Goal: Information Seeking & Learning: Learn about a topic

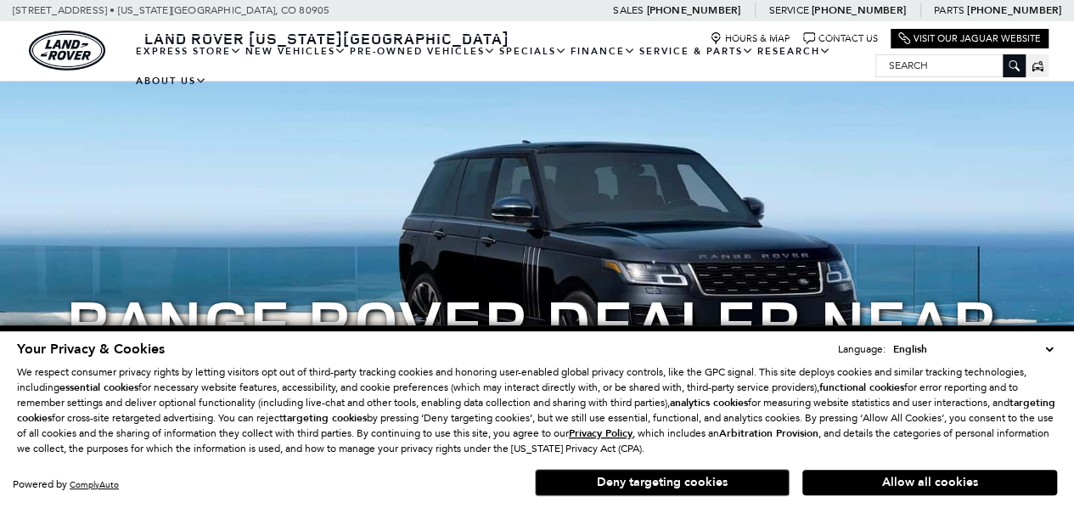
click at [1046, 351] on select "English Spanish / Español English / [GEOGRAPHIC_DATA] Korean / 한국어 Vietnamese /…" at bounding box center [973, 348] width 168 height 17
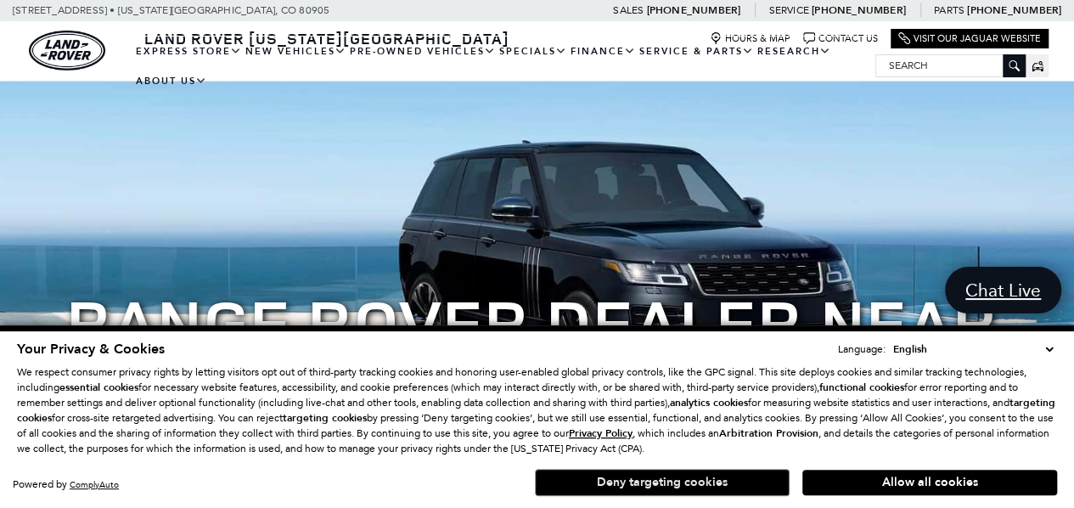
click at [685, 477] on button "Deny targeting cookies" at bounding box center [662, 482] width 255 height 27
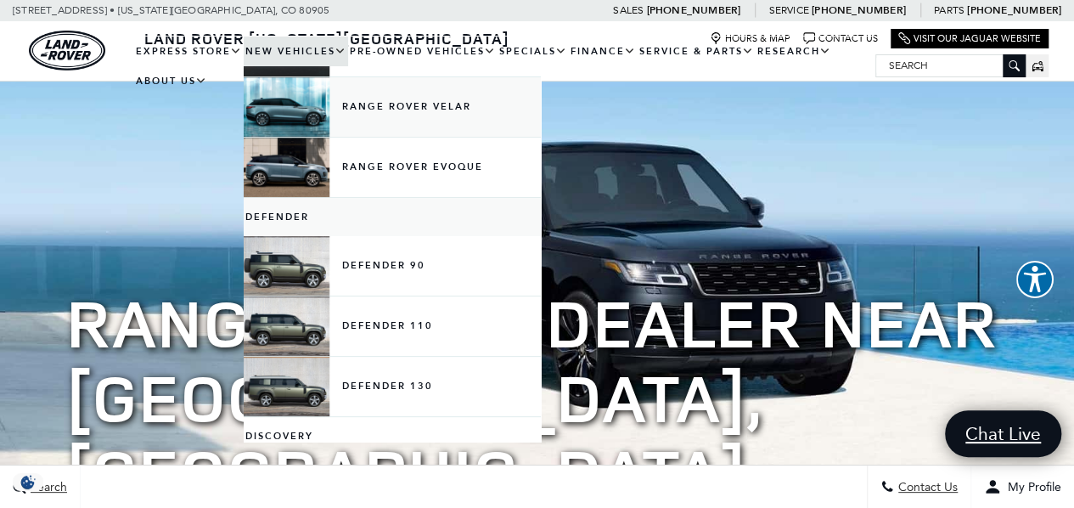
scroll to position [192, 0]
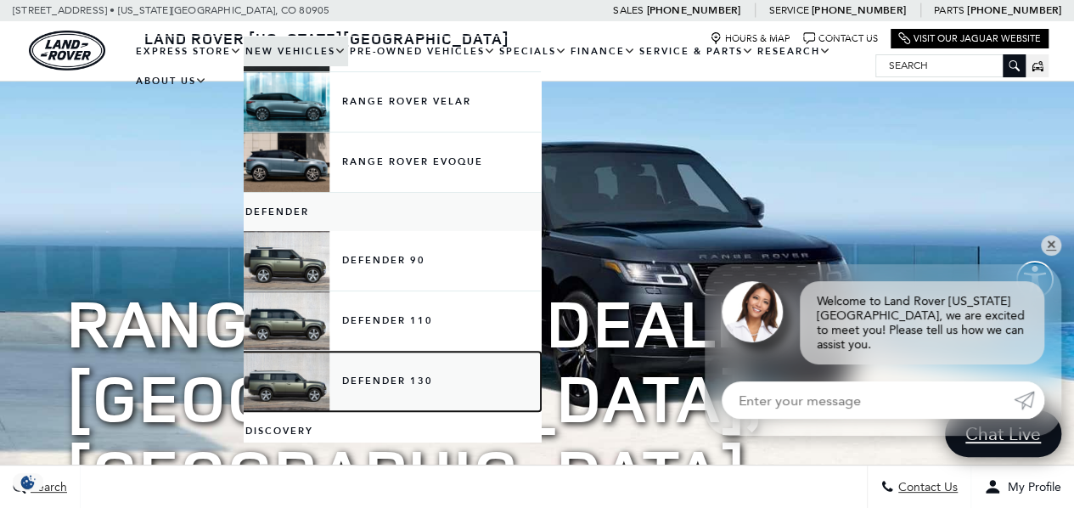
click at [396, 379] on link "Defender 130" at bounding box center [392, 380] width 297 height 59
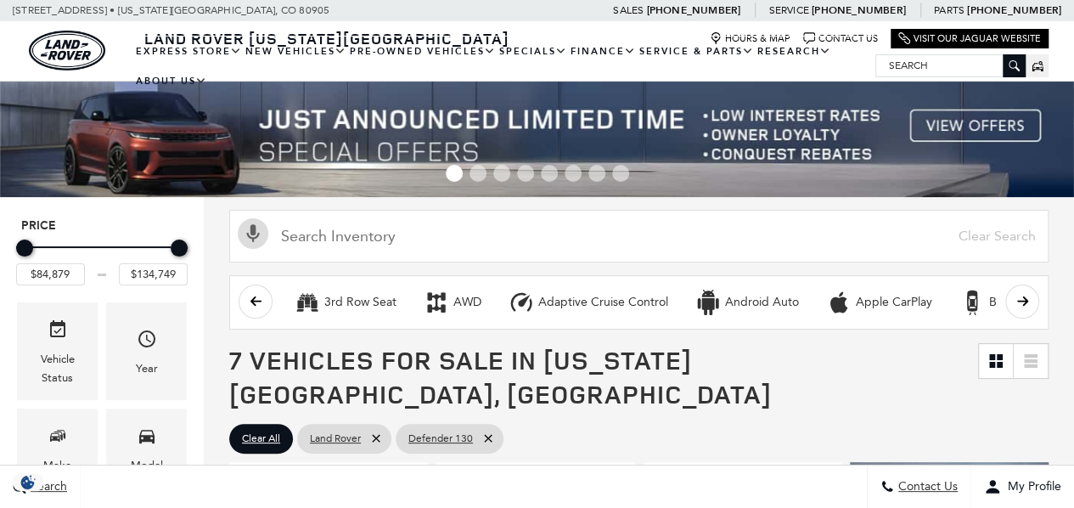
click at [976, 121] on img at bounding box center [537, 139] width 1074 height 115
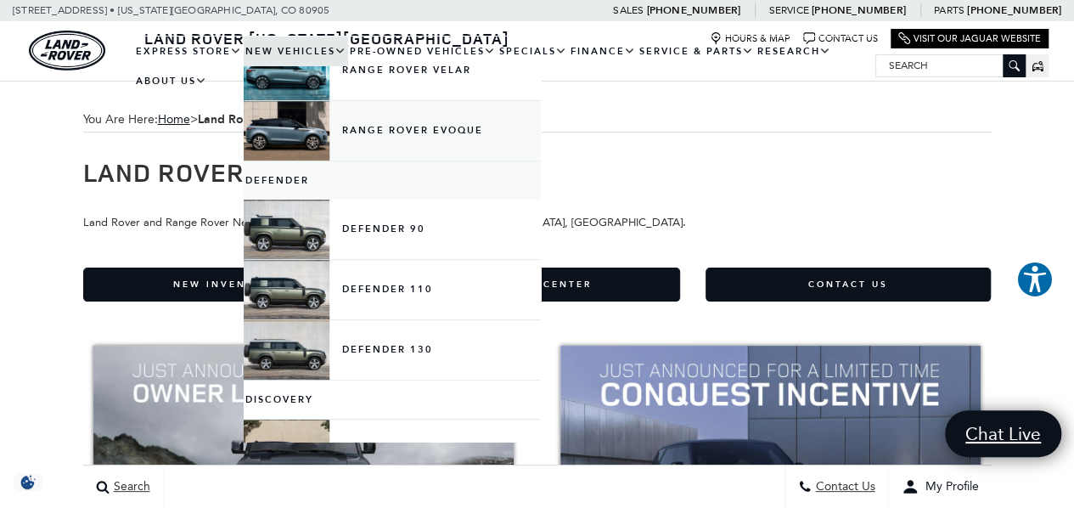
scroll to position [228, 0]
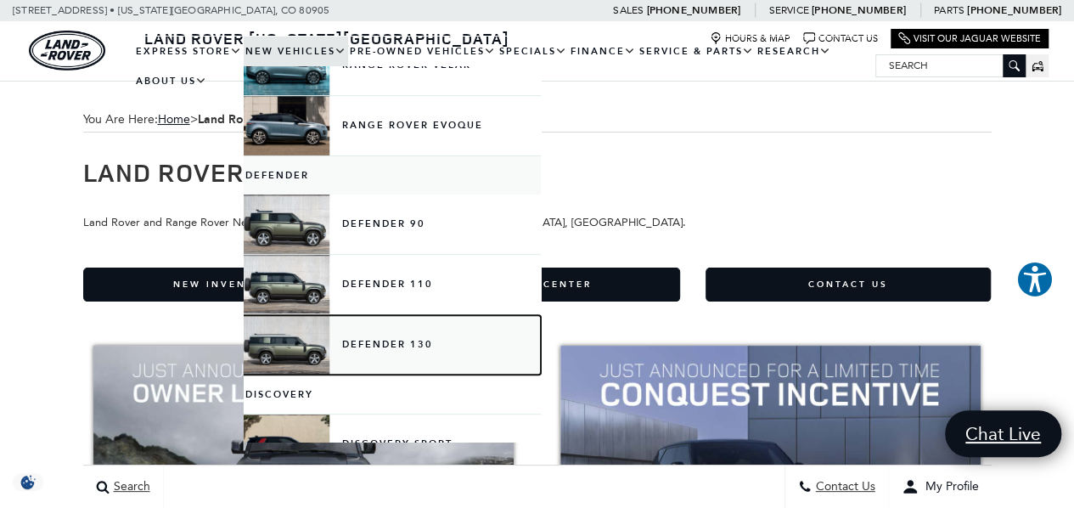
click at [387, 344] on link "Defender 130" at bounding box center [392, 344] width 297 height 59
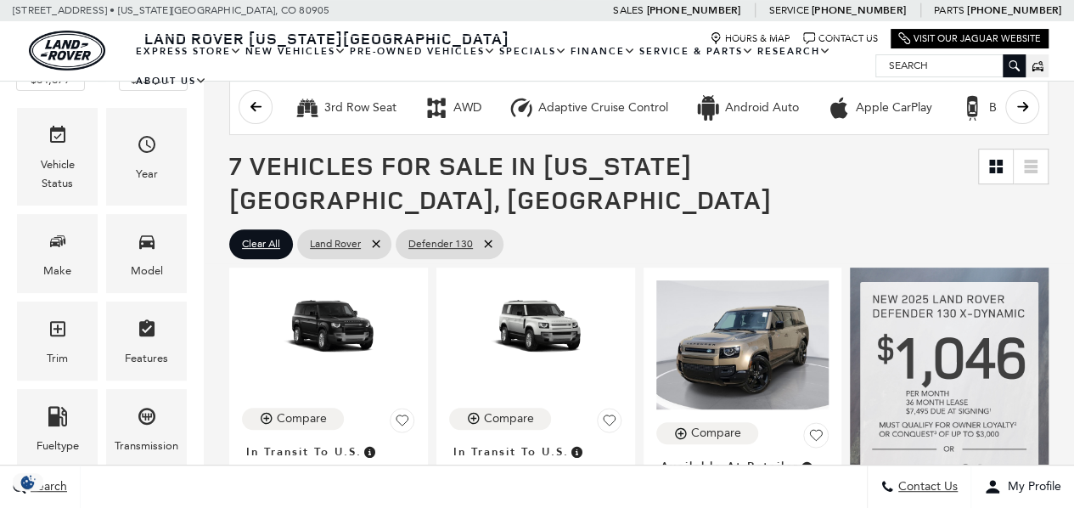
scroll to position [276, 0]
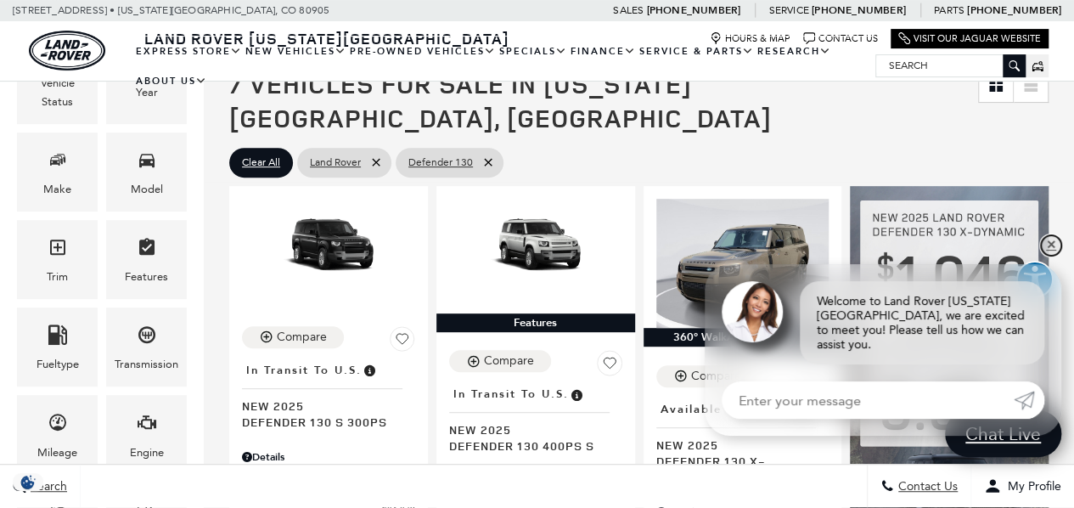
click at [1049, 256] on link "✕" at bounding box center [1051, 245] width 20 height 20
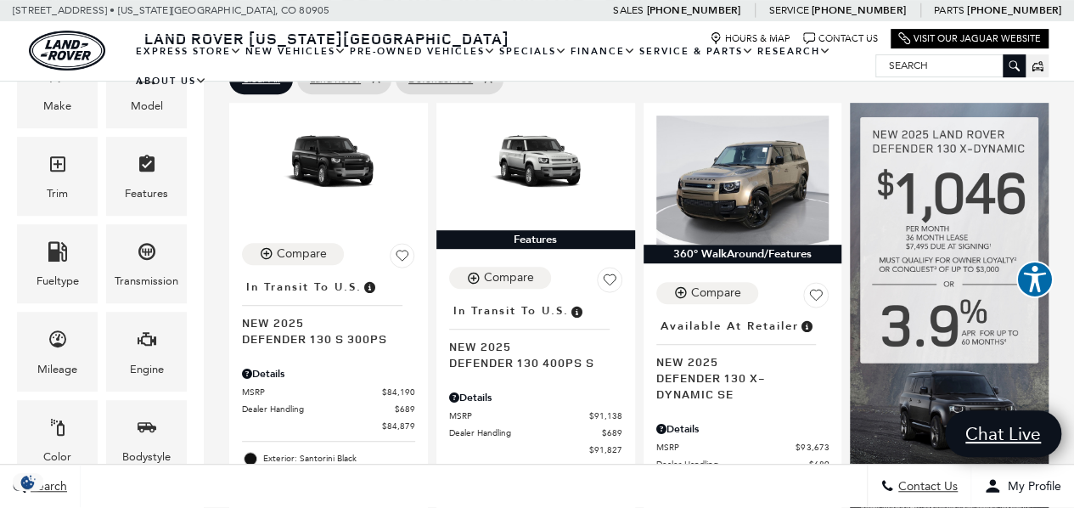
scroll to position [356, 0]
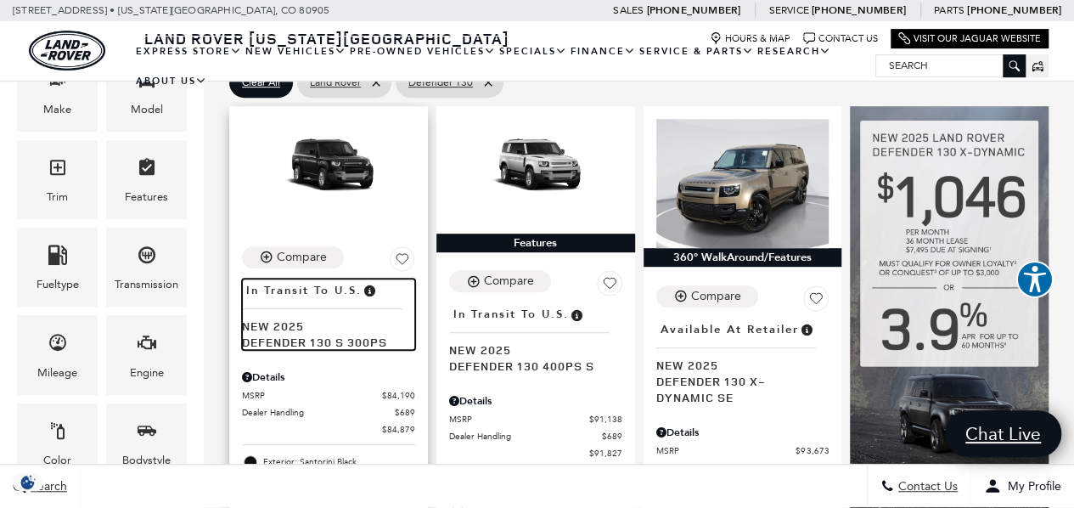
click at [321, 318] on span "New 2025" at bounding box center [322, 326] width 160 height 16
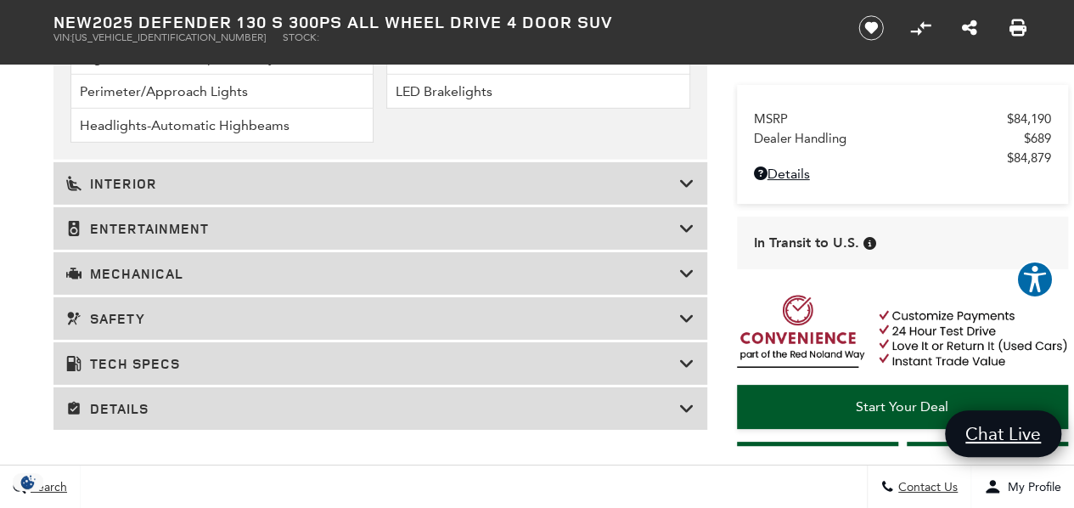
scroll to position [2634, 0]
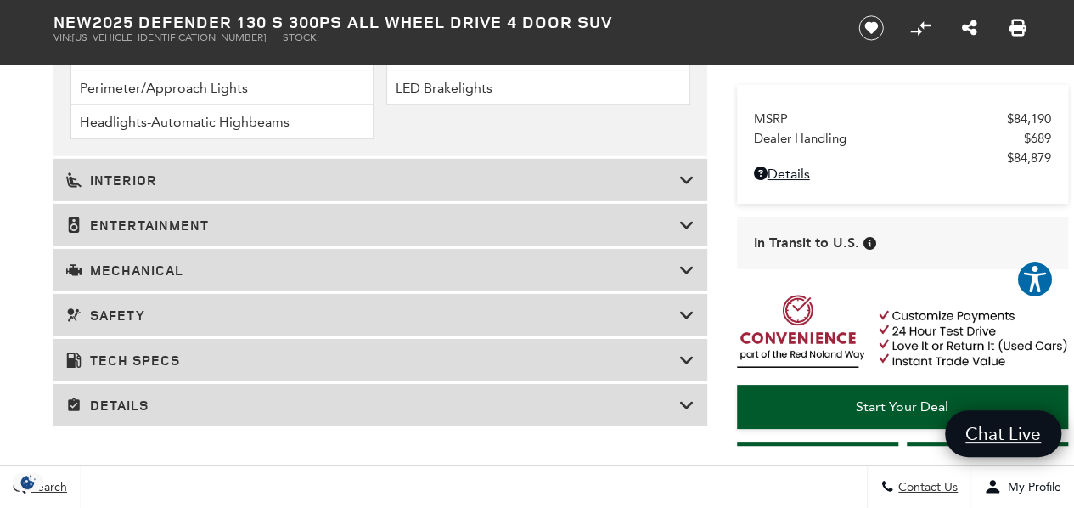
click at [688, 261] on icon at bounding box center [686, 269] width 15 height 17
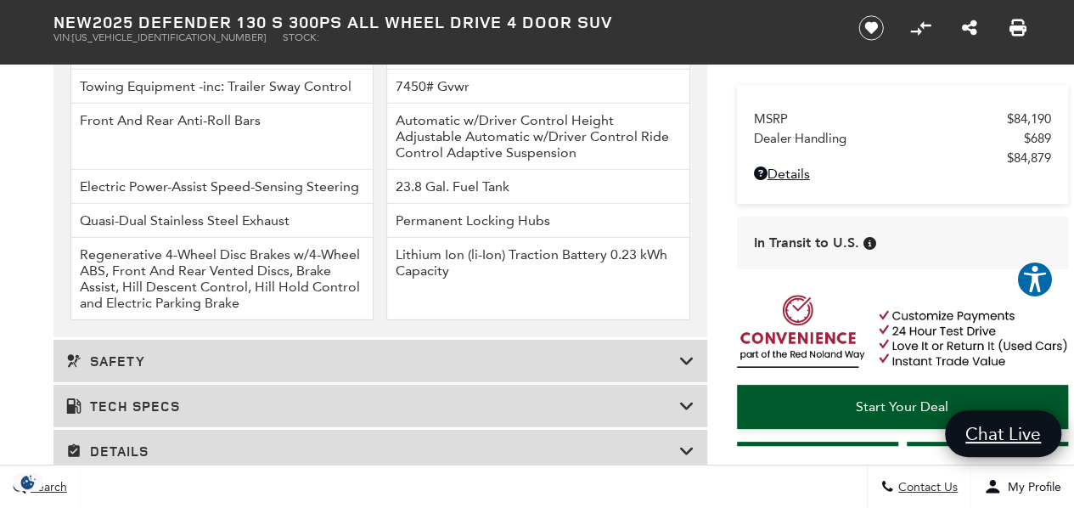
scroll to position [2519, 0]
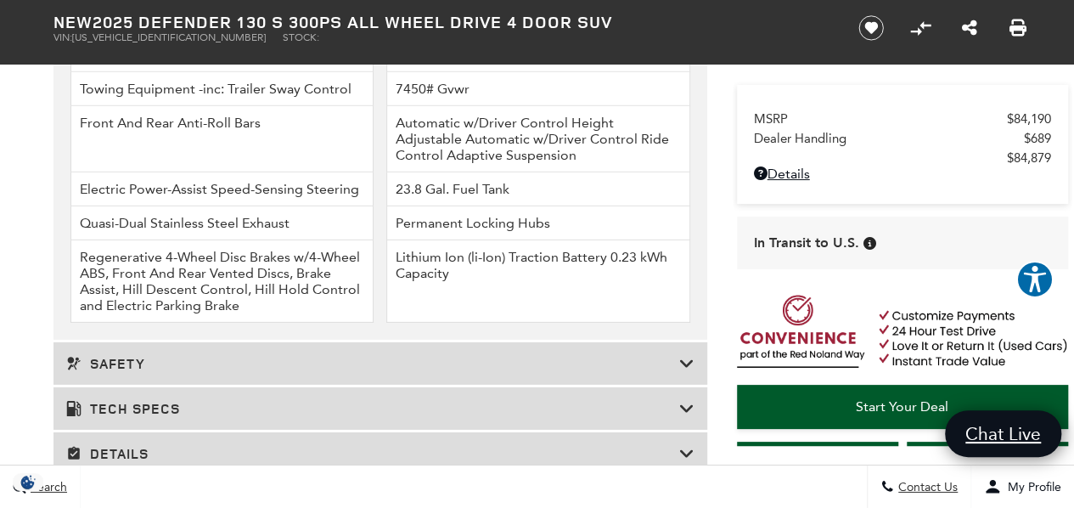
click at [686, 445] on icon at bounding box center [686, 453] width 15 height 17
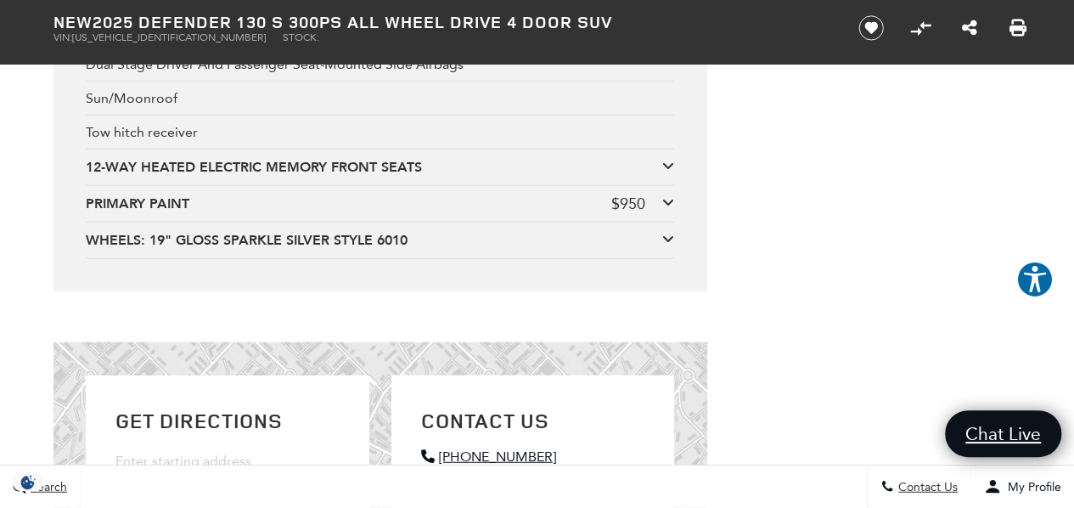
scroll to position [5237, 0]
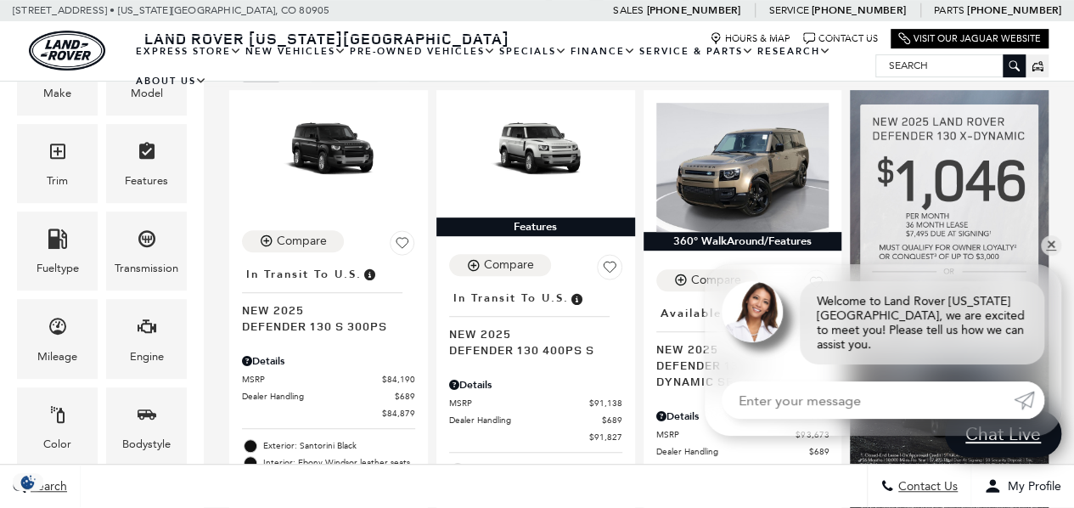
scroll to position [376, 0]
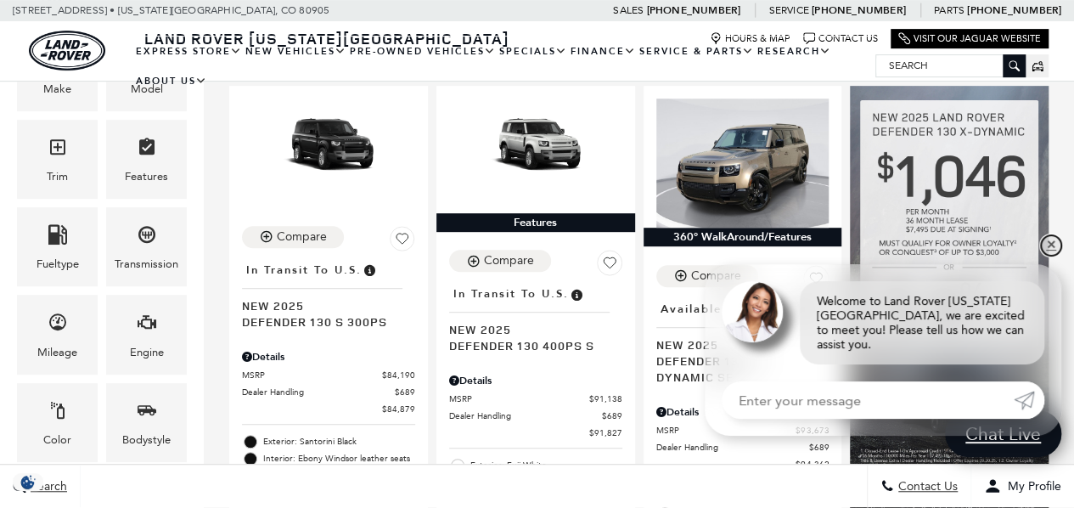
click at [1053, 256] on link "✕" at bounding box center [1051, 245] width 20 height 20
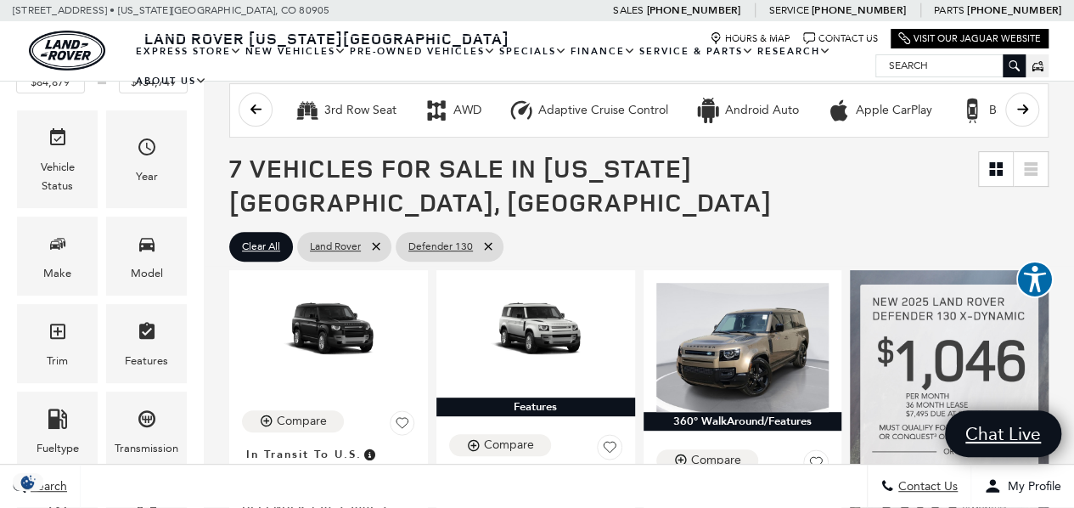
scroll to position [191, 0]
